Goal: Task Accomplishment & Management: Use online tool/utility

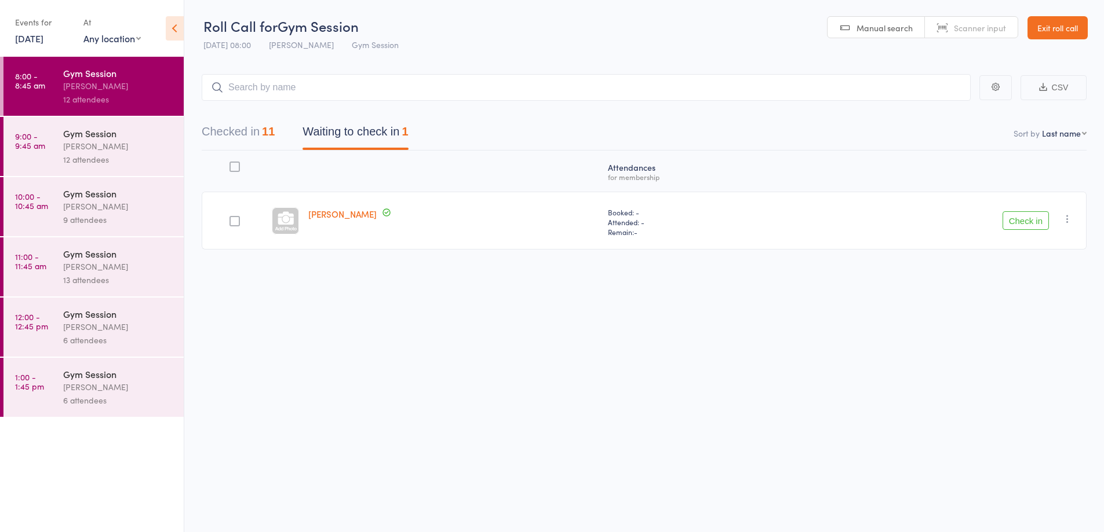
click at [231, 140] on button "Checked in 11" at bounding box center [238, 134] width 73 height 31
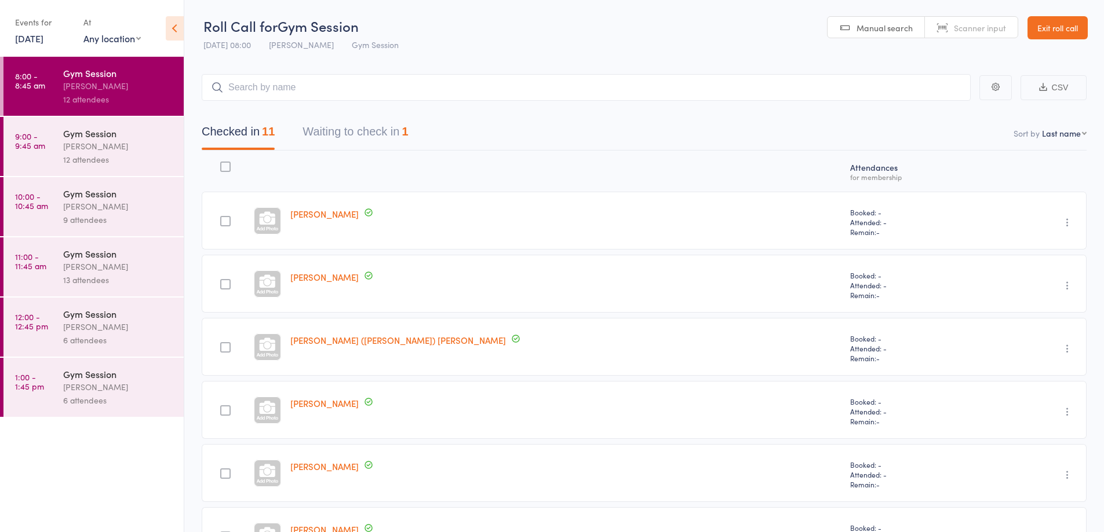
click at [371, 137] on button "Waiting to check in 1" at bounding box center [354, 134] width 105 height 31
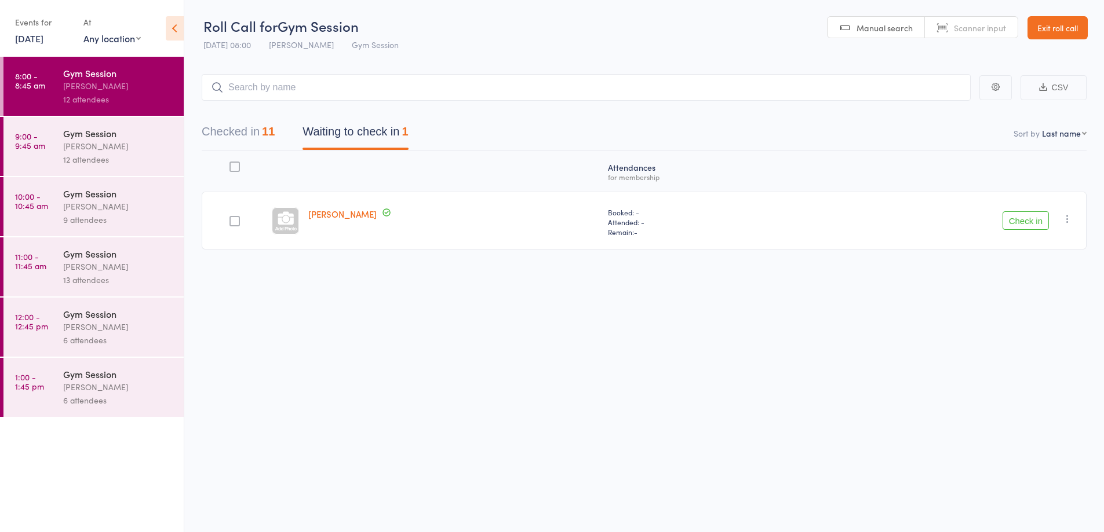
click at [77, 156] on div "12 attendees" at bounding box center [118, 159] width 111 height 13
click at [88, 152] on div "[PERSON_NAME]" at bounding box center [118, 146] width 111 height 13
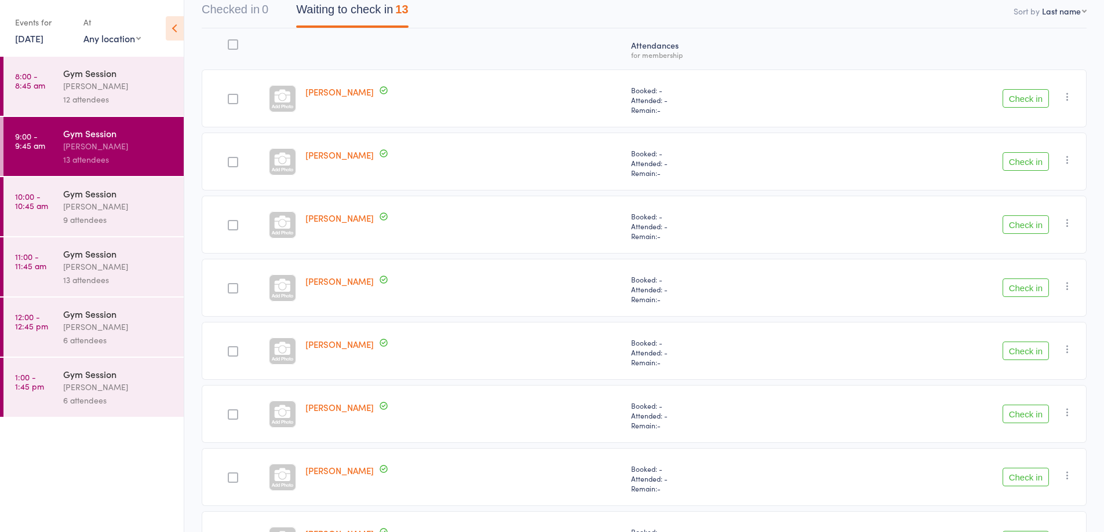
scroll to position [120, 0]
click at [1047, 100] on button "Check in" at bounding box center [1025, 101] width 46 height 19
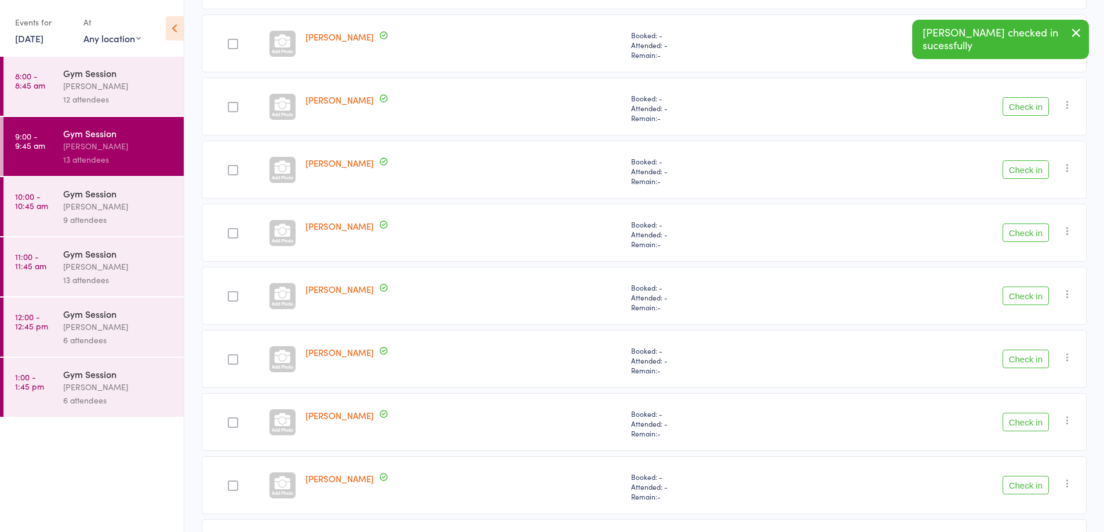
scroll to position [368, 0]
click at [1029, 295] on button "Check in" at bounding box center [1025, 295] width 46 height 19
click at [1027, 293] on button "Check in" at bounding box center [1025, 295] width 46 height 19
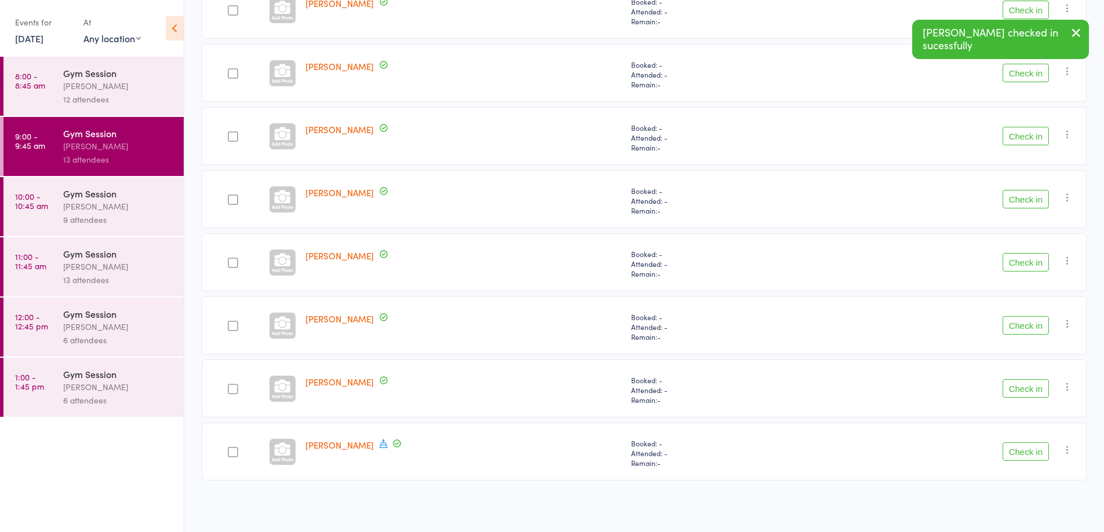
scroll to position [337, 0]
click at [1022, 454] on button "Check in" at bounding box center [1025, 452] width 46 height 19
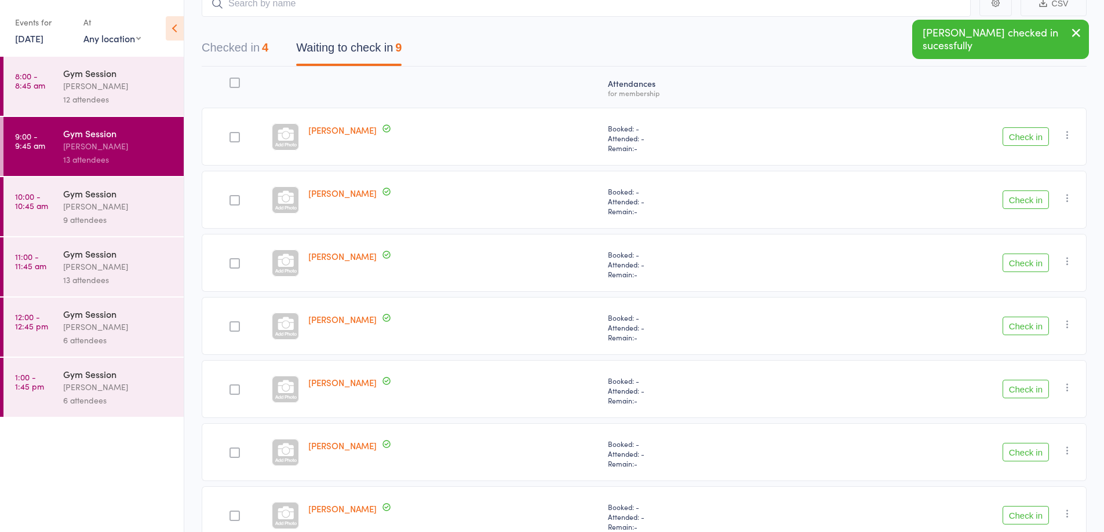
scroll to position [90, 0]
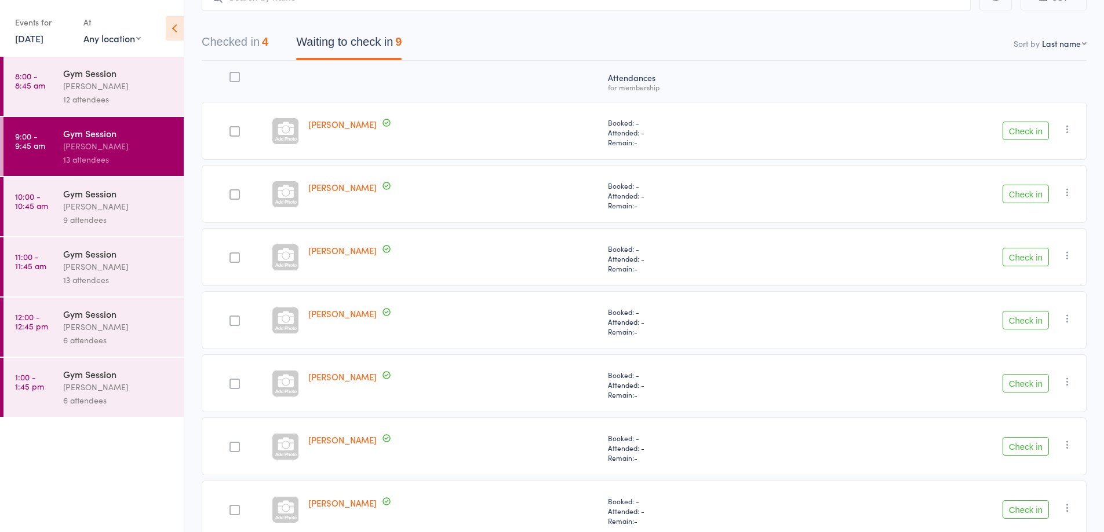
click at [1027, 323] on button "Check in" at bounding box center [1025, 320] width 46 height 19
click at [127, 99] on div "12 attendees" at bounding box center [118, 99] width 111 height 13
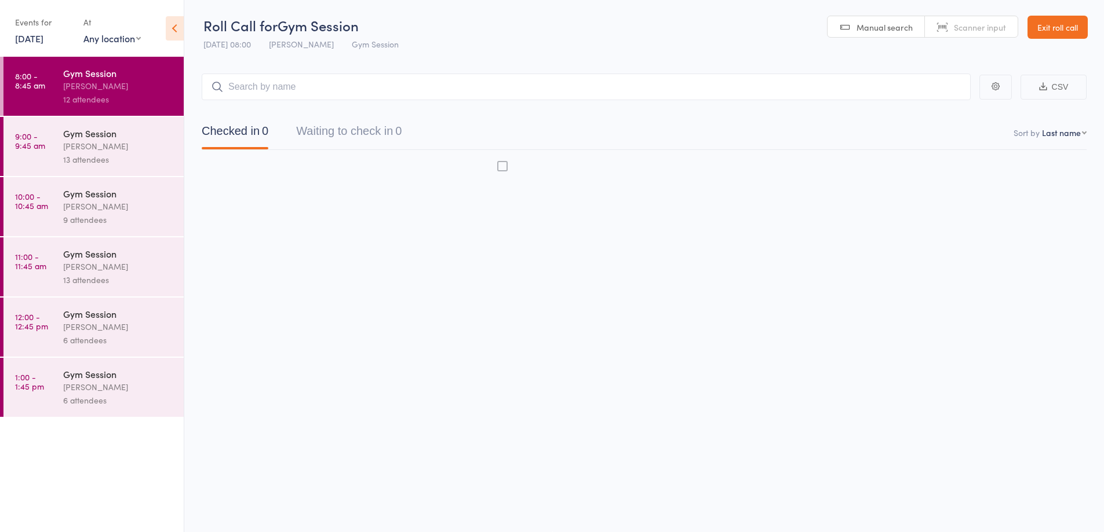
scroll to position [1, 0]
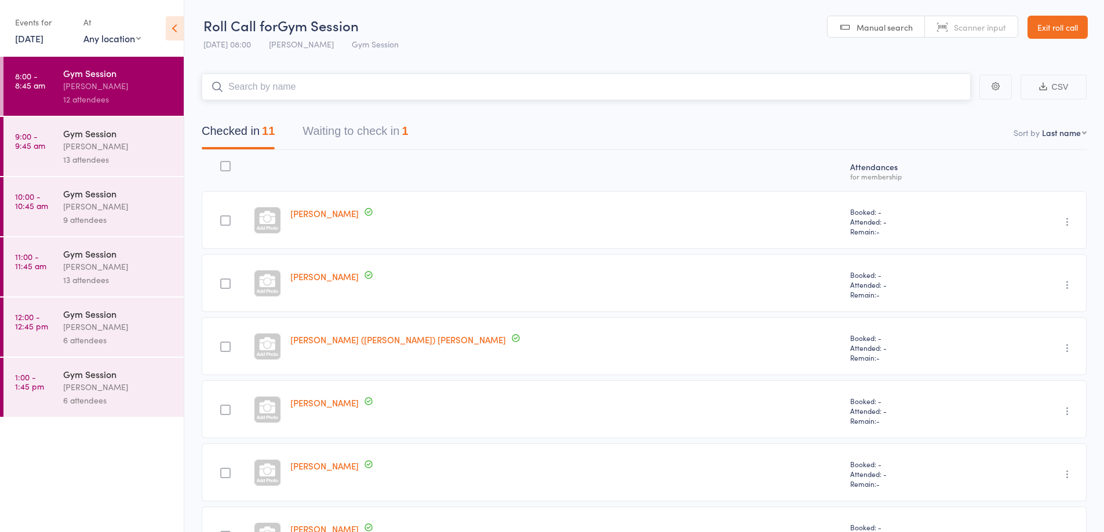
click at [408, 127] on div "1" at bounding box center [404, 131] width 6 height 13
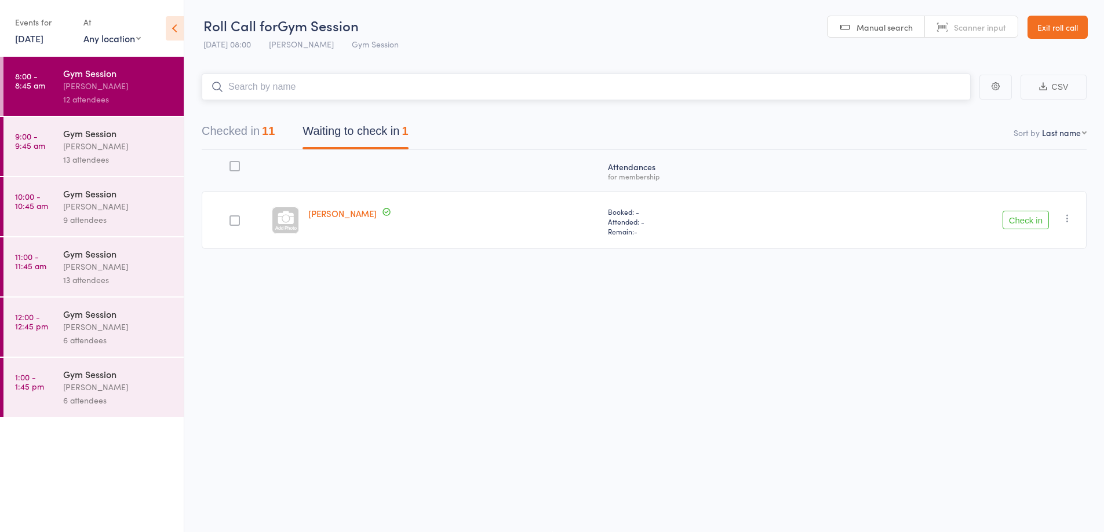
click at [267, 144] on button "Checked in 11" at bounding box center [238, 134] width 73 height 31
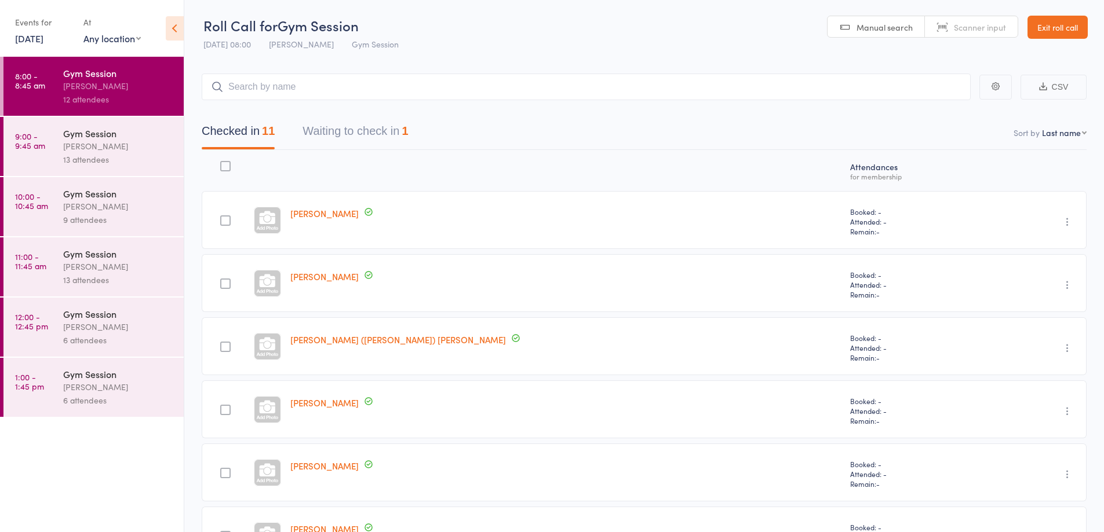
click at [163, 147] on div "[PERSON_NAME]" at bounding box center [118, 146] width 111 height 13
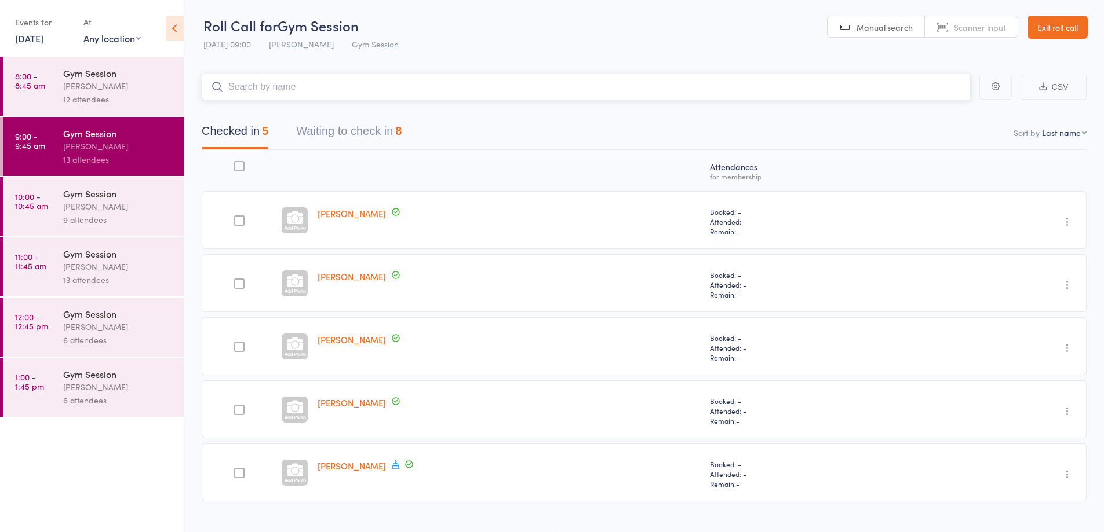
click at [394, 125] on button "Waiting to check in 8" at bounding box center [348, 134] width 105 height 31
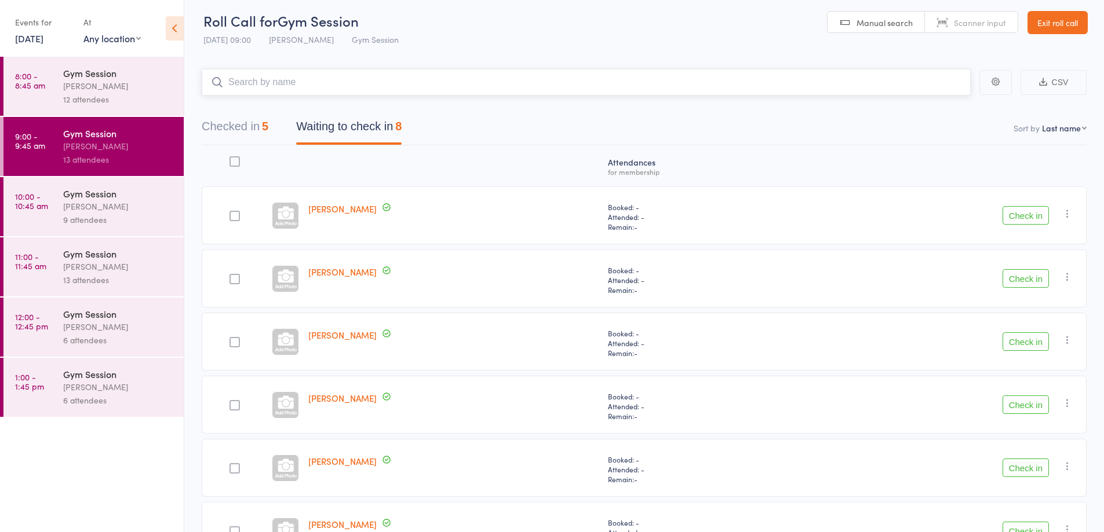
scroll to position [16, 0]
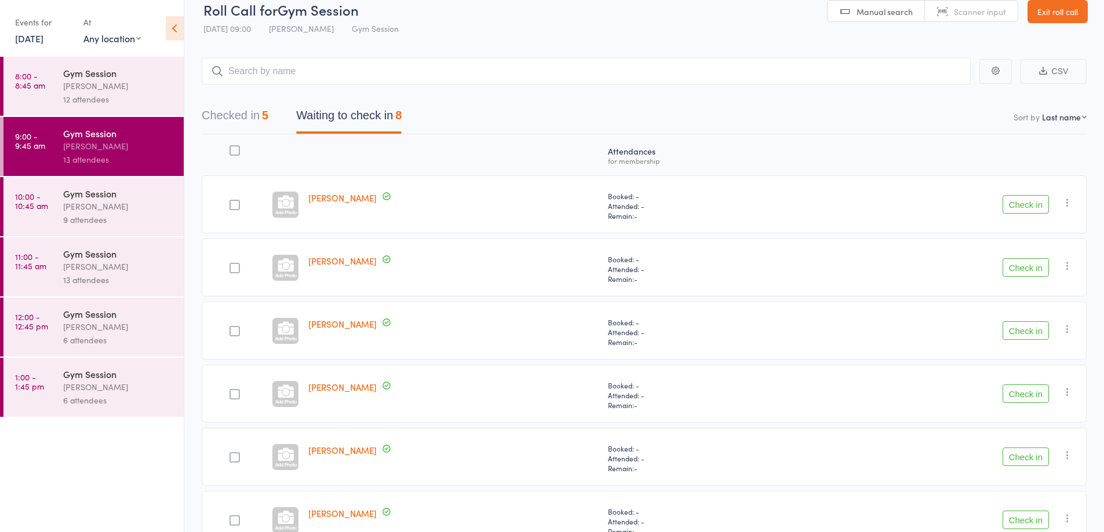
click at [1027, 521] on button "Check in" at bounding box center [1025, 520] width 46 height 19
click at [1026, 396] on button "Check in" at bounding box center [1025, 394] width 46 height 19
click at [1014, 207] on button "Check in" at bounding box center [1025, 204] width 46 height 19
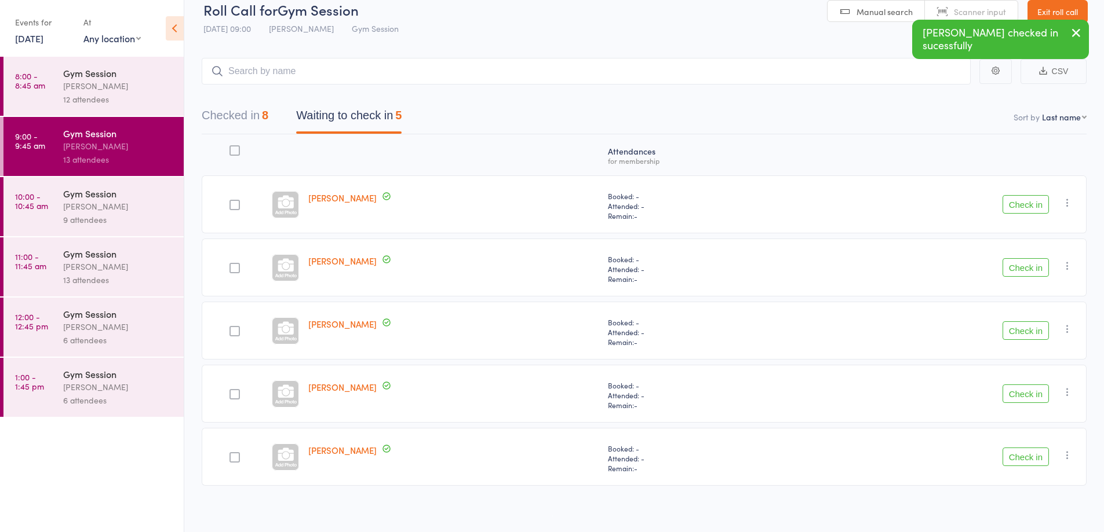
click at [1029, 208] on button "Check in" at bounding box center [1025, 204] width 46 height 19
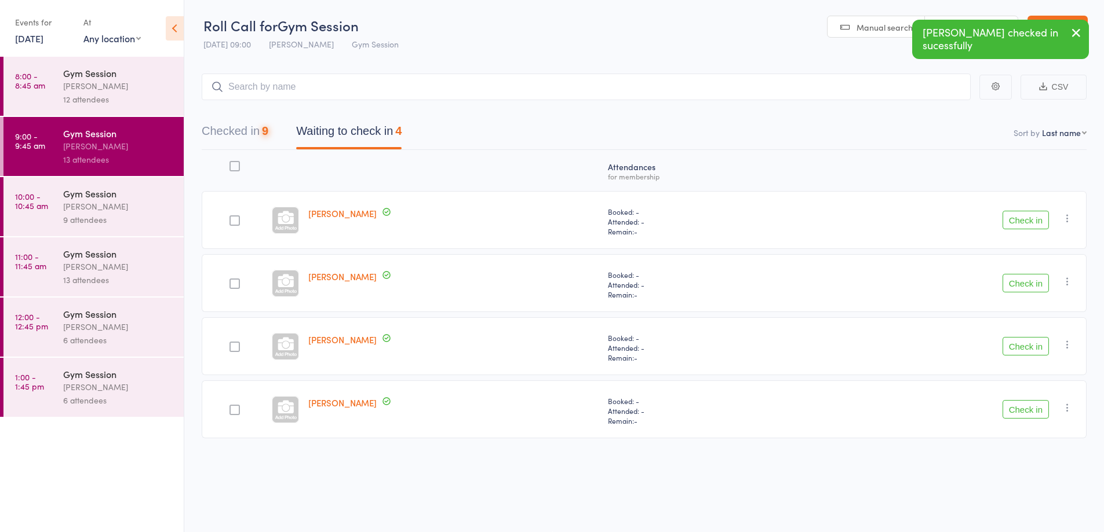
scroll to position [1, 0]
click at [1018, 222] on button "Check in" at bounding box center [1025, 220] width 46 height 19
click at [1022, 226] on button "Check in" at bounding box center [1025, 220] width 46 height 19
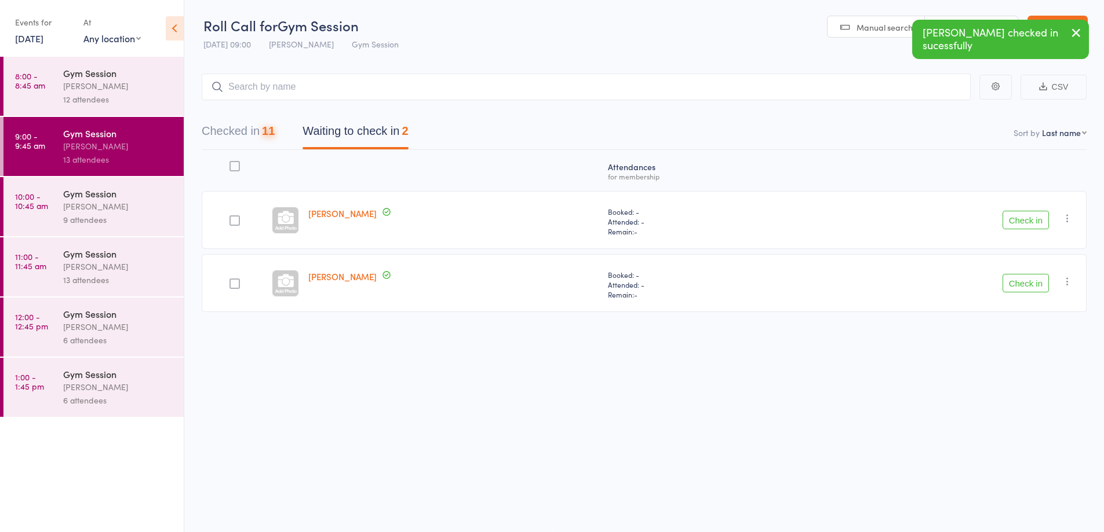
click at [1022, 229] on button "Check in" at bounding box center [1025, 220] width 46 height 19
click at [1025, 225] on button "Check in" at bounding box center [1025, 220] width 46 height 19
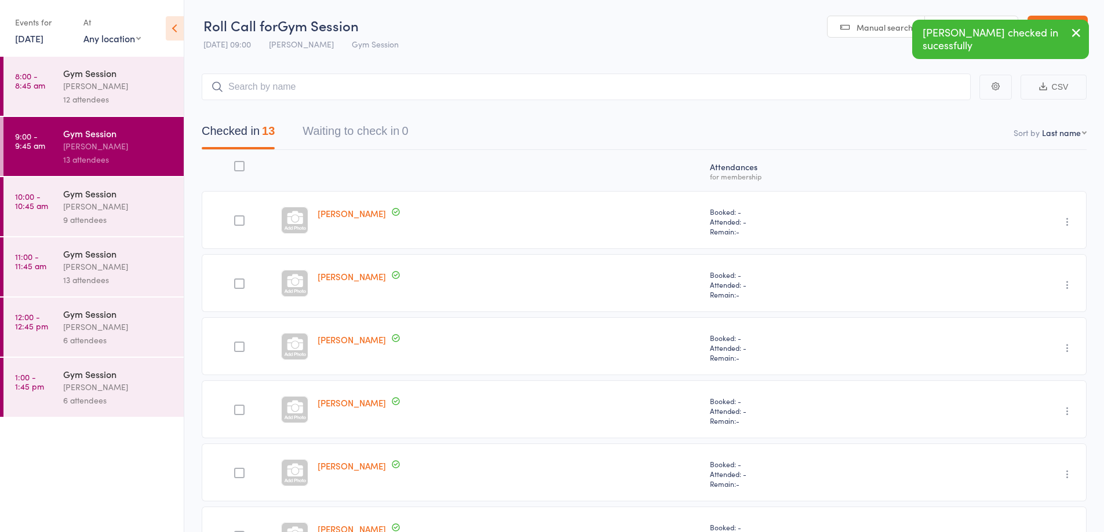
click at [93, 87] on div "[PERSON_NAME]" at bounding box center [118, 85] width 111 height 13
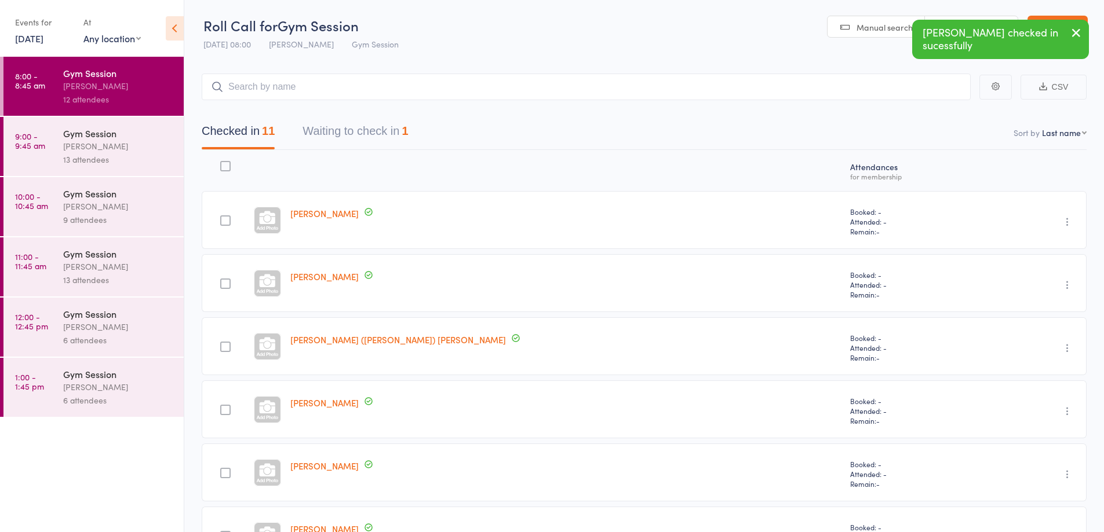
click at [389, 136] on button "Waiting to check in 1" at bounding box center [354, 134] width 105 height 31
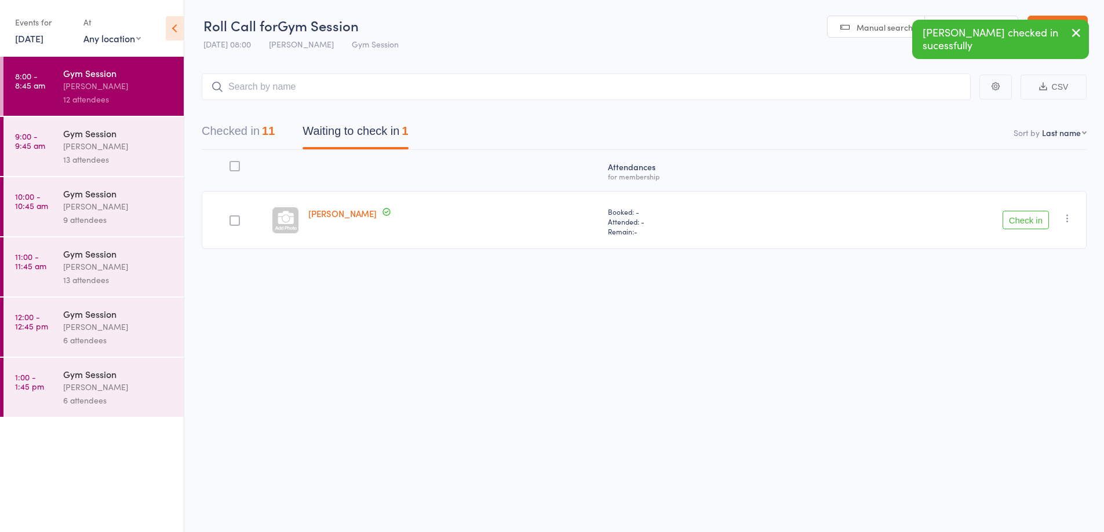
click at [1067, 224] on icon "button" at bounding box center [1067, 219] width 12 height 12
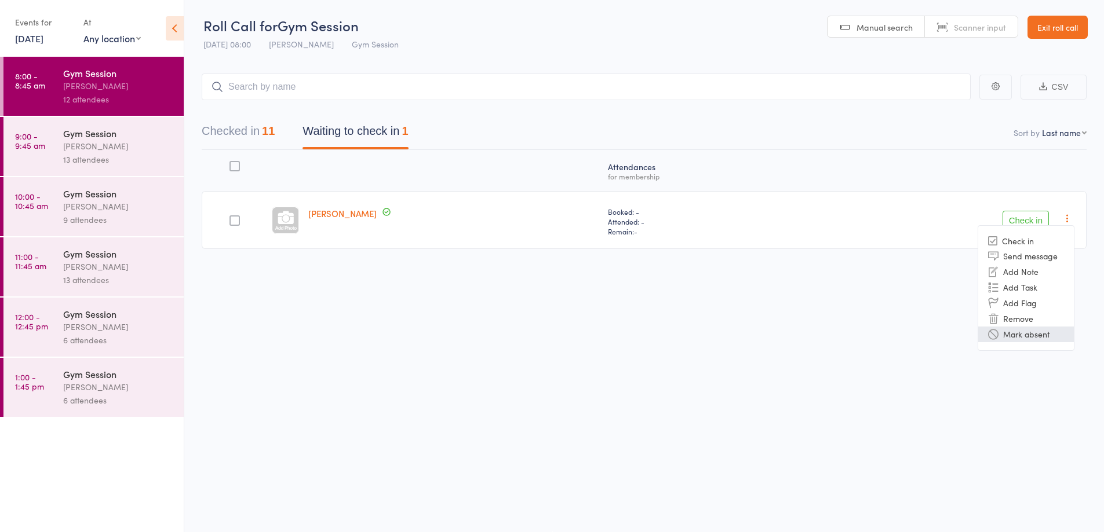
click at [1018, 339] on li "Mark absent" at bounding box center [1026, 335] width 96 height 16
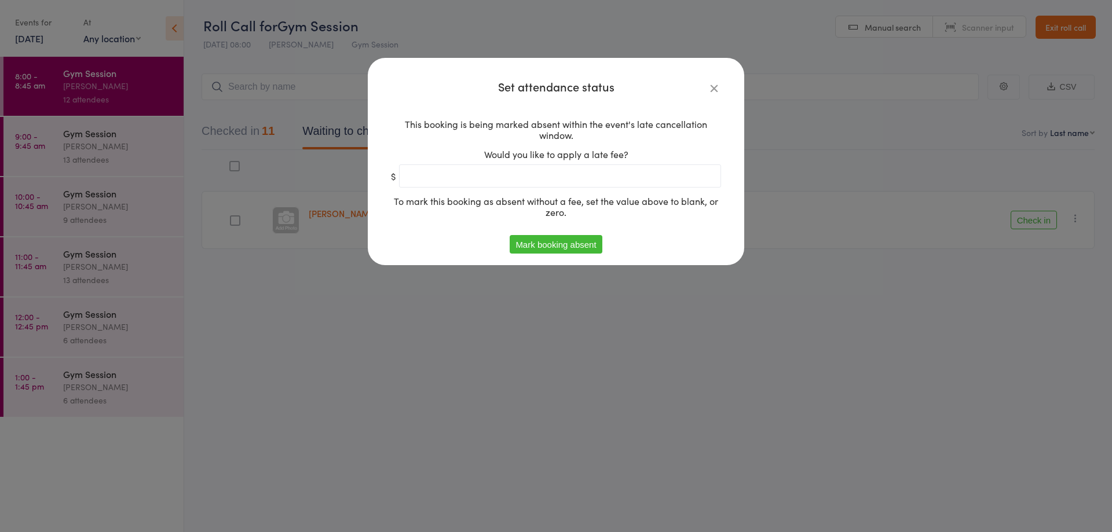
click at [544, 244] on button "Mark booking absent" at bounding box center [556, 244] width 92 height 19
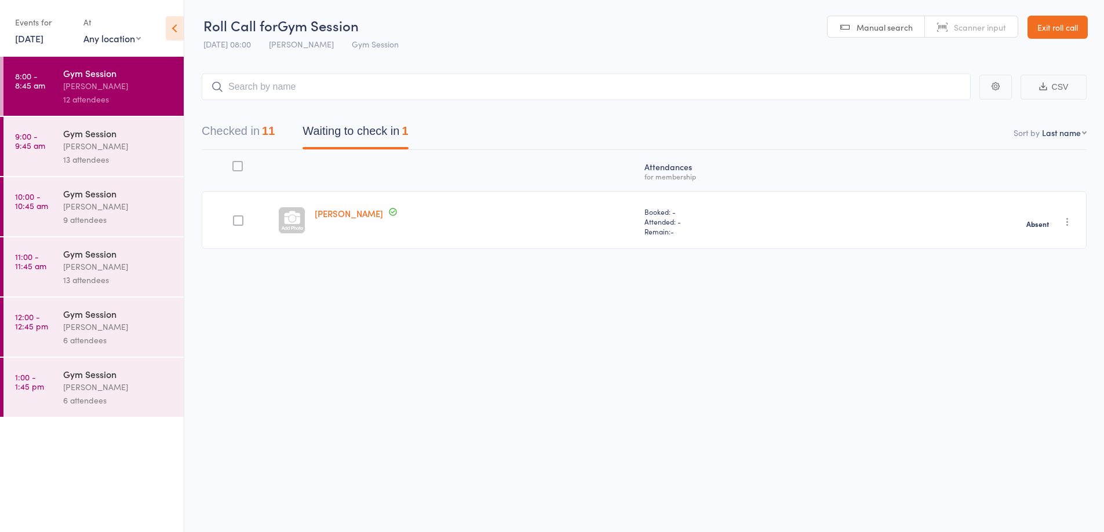
click at [87, 151] on div "[PERSON_NAME]" at bounding box center [118, 146] width 111 height 13
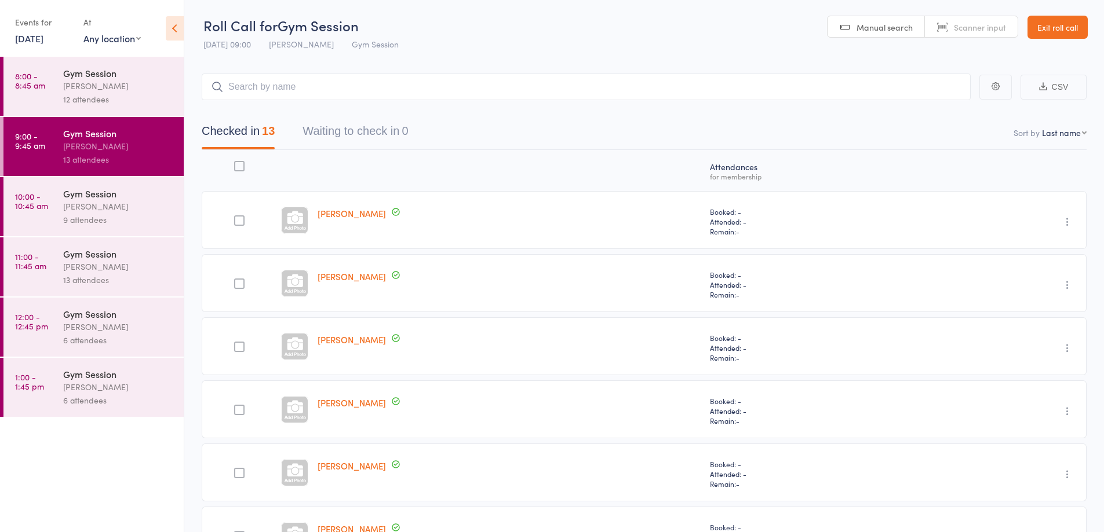
click at [123, 223] on div "9 attendees" at bounding box center [118, 219] width 111 height 13
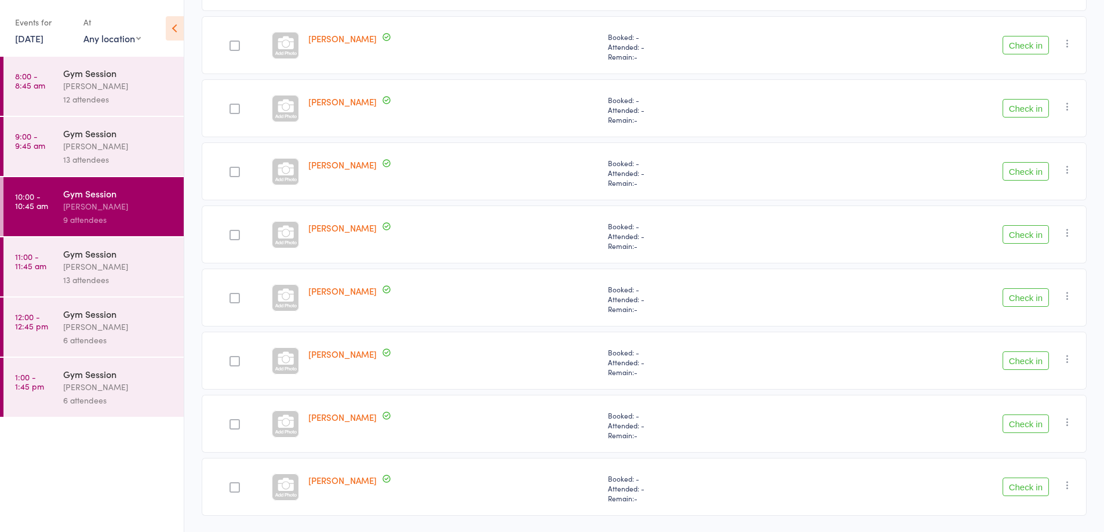
scroll to position [274, 0]
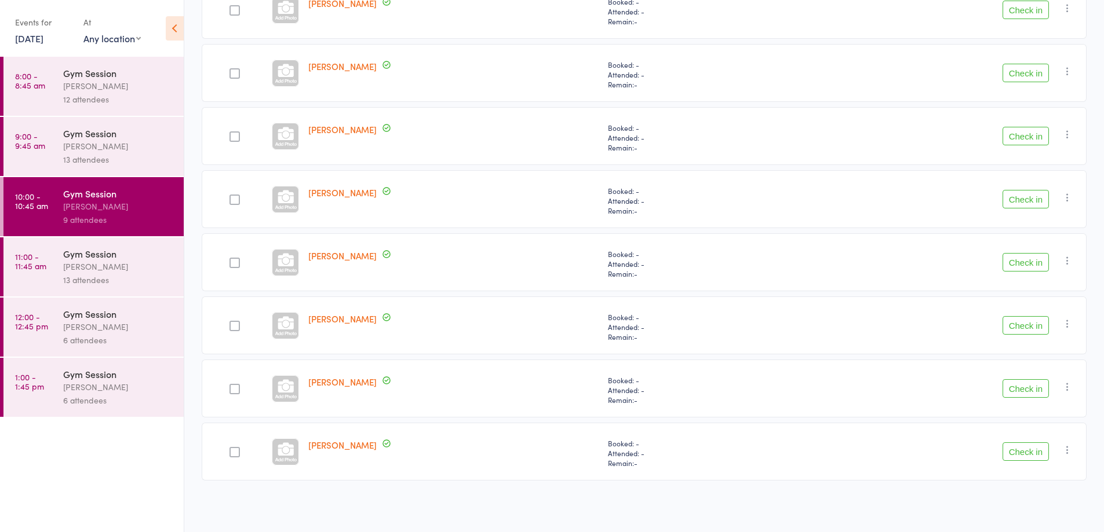
click at [1018, 388] on button "Check in" at bounding box center [1025, 388] width 46 height 19
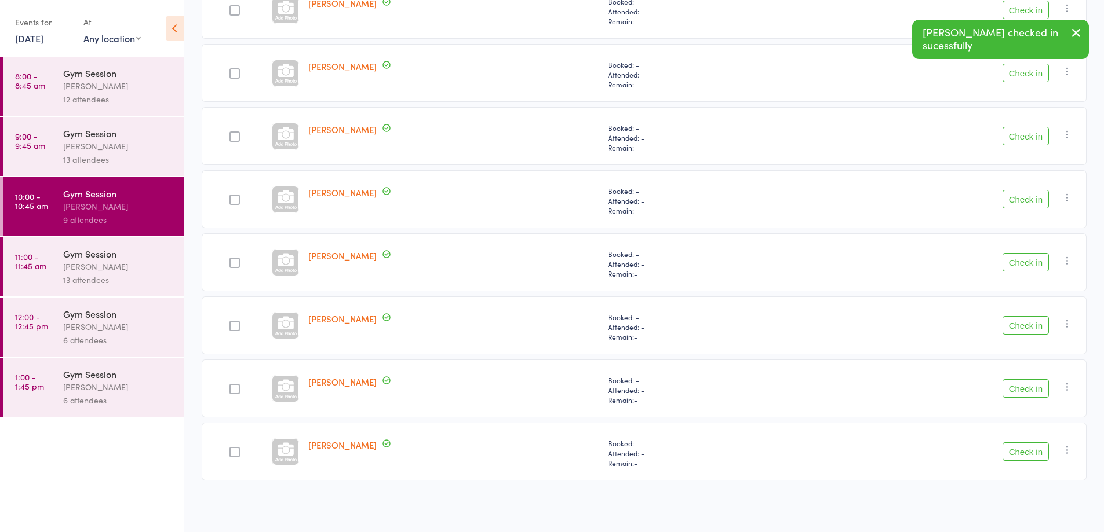
scroll to position [211, 0]
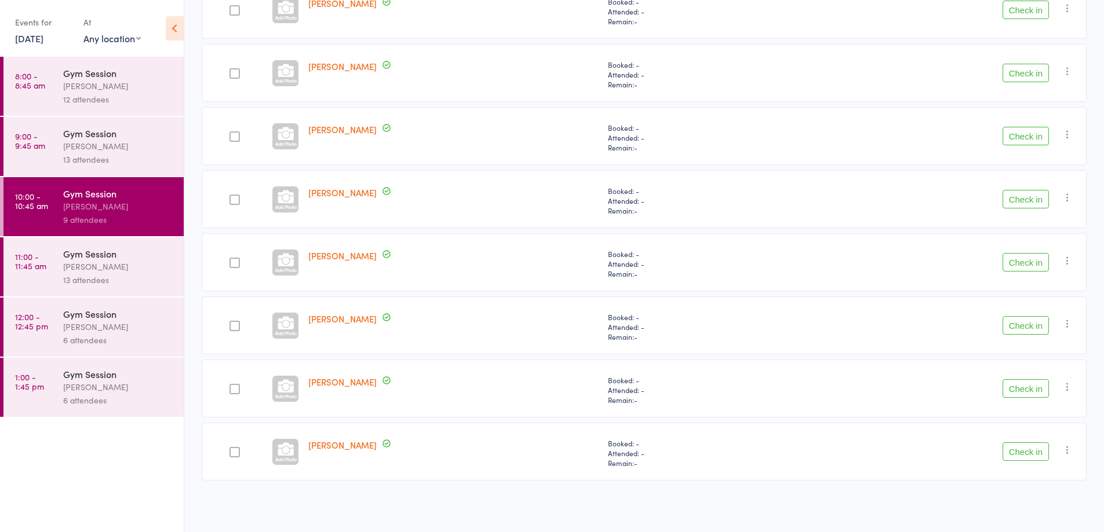
click at [1018, 76] on button "Check in" at bounding box center [1025, 73] width 46 height 19
click at [1021, 200] on button "Check in" at bounding box center [1025, 199] width 46 height 19
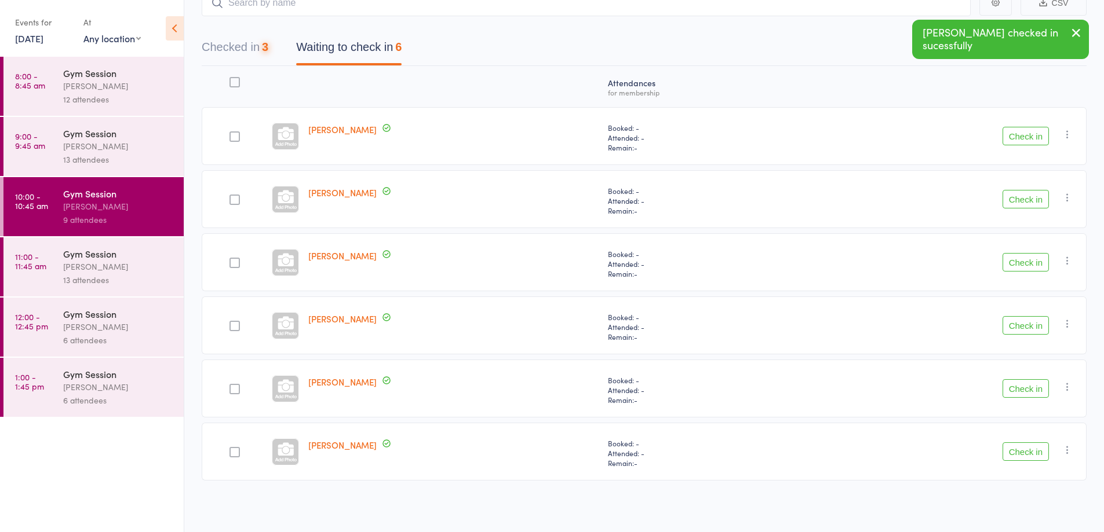
scroll to position [85, 0]
